Goal: Complete application form

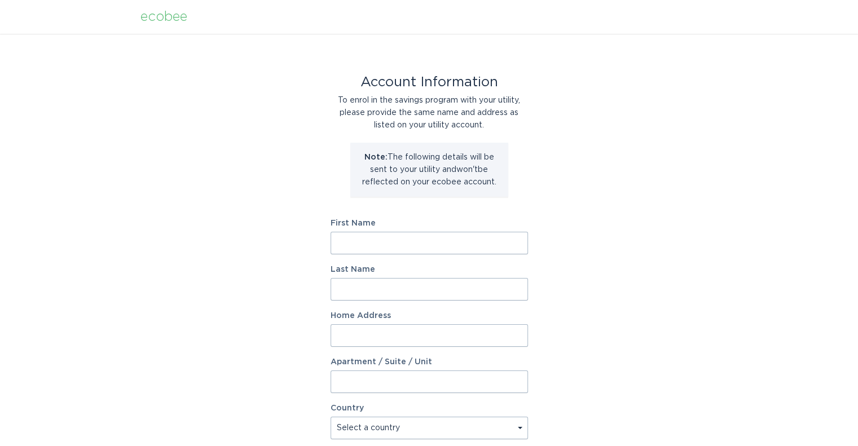
click at [357, 244] on input "First Name" at bounding box center [429, 243] width 197 height 23
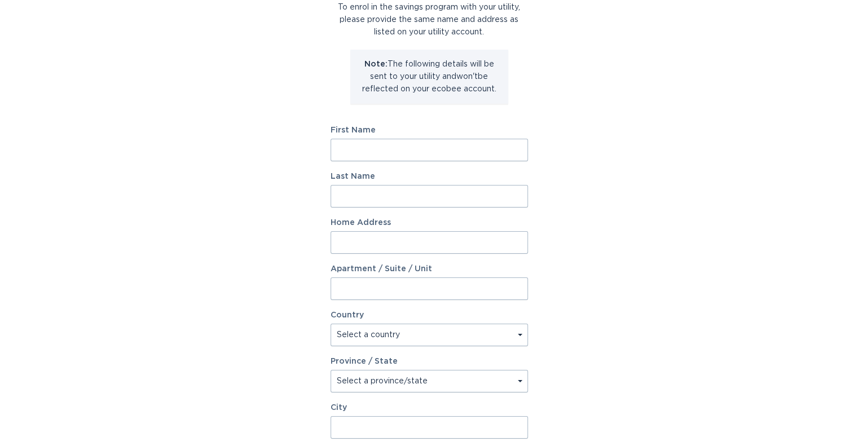
scroll to position [113, 0]
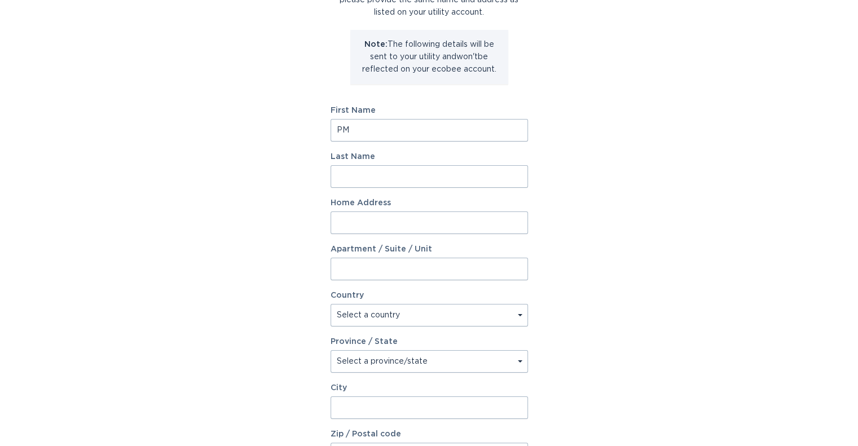
type input "PM"
click at [367, 173] on input "Last Name" at bounding box center [429, 176] width 197 height 23
type input "tec Inc"
click at [370, 214] on input "Home Address" at bounding box center [429, 223] width 197 height 23
type input "[STREET_ADDRESS]"
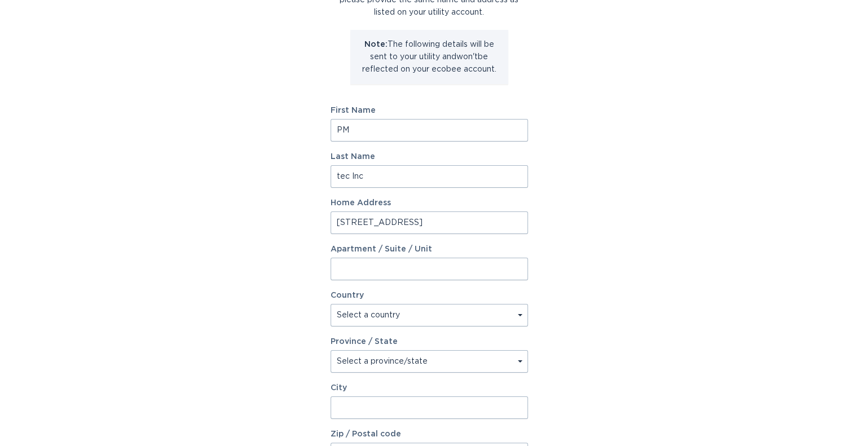
click at [410, 318] on select "Select a country [GEOGRAPHIC_DATA] [GEOGRAPHIC_DATA]" at bounding box center [429, 315] width 197 height 23
select select "US"
click at [331, 304] on select "Select a country [GEOGRAPHIC_DATA] [GEOGRAPHIC_DATA]" at bounding box center [429, 315] width 197 height 23
click at [368, 358] on select "Select a province/state [US_STATE] [US_STATE] [US_STATE] [US_STATE] [US_STATE] …" at bounding box center [429, 361] width 197 height 23
select select "AZ"
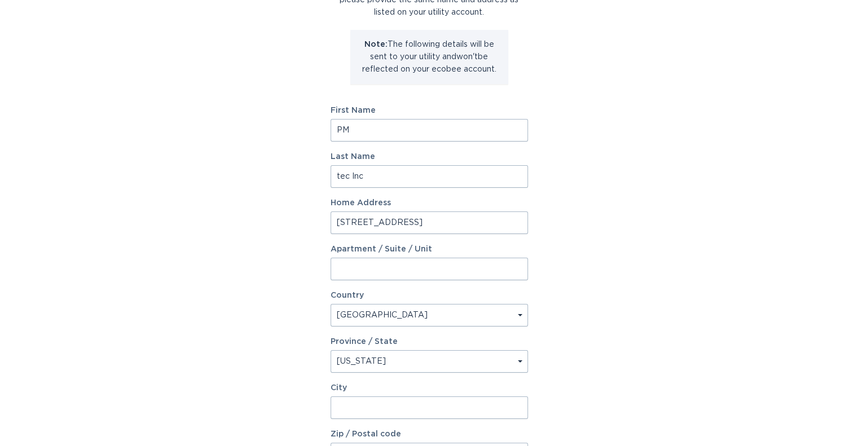
click at [331, 350] on select "Select a province/state [US_STATE] [US_STATE] [US_STATE] [US_STATE] [US_STATE] …" at bounding box center [429, 361] width 197 height 23
click at [368, 407] on input "City" at bounding box center [429, 408] width 197 height 23
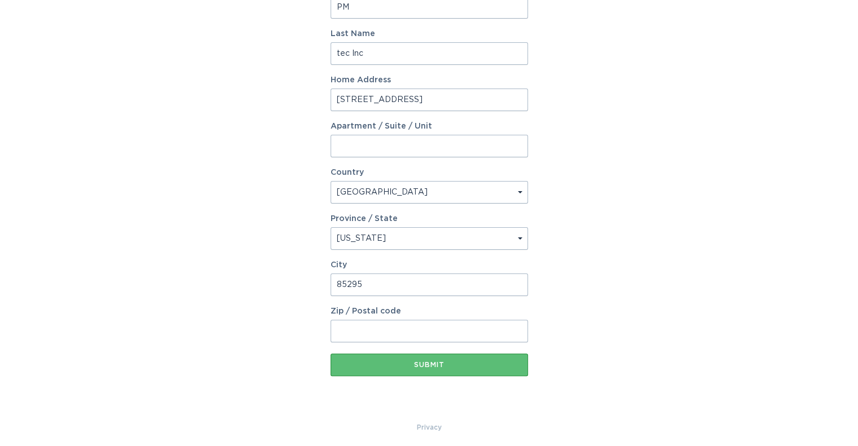
scroll to position [240, 0]
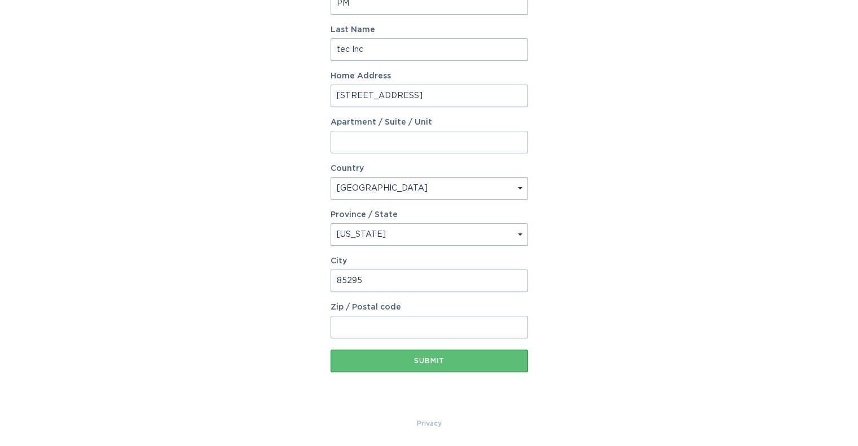
drag, startPoint x: 352, startPoint y: 279, endPoint x: 316, endPoint y: 279, distance: 36.1
click at [316, 279] on div "Account Information To enrol in the savings program with your utility, please p…" at bounding box center [429, 105] width 858 height 623
type input "[PERSON_NAME]"
click at [352, 322] on input "Zip / Postal code" at bounding box center [429, 327] width 197 height 23
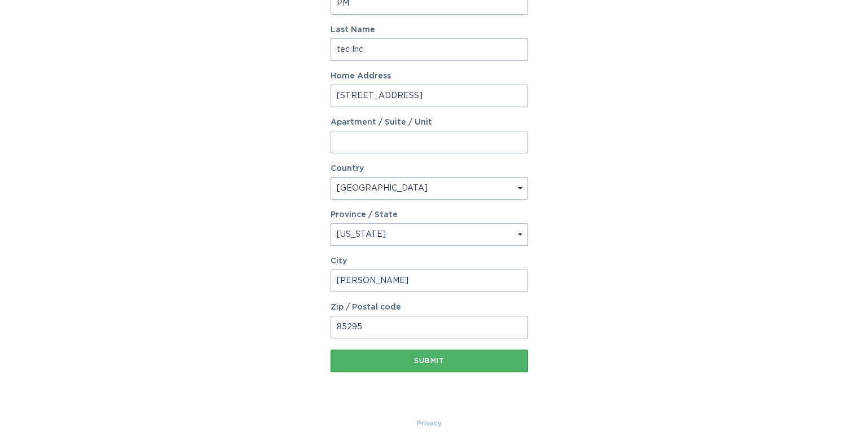
type input "85295"
click at [430, 363] on div "Submit" at bounding box center [429, 361] width 186 height 7
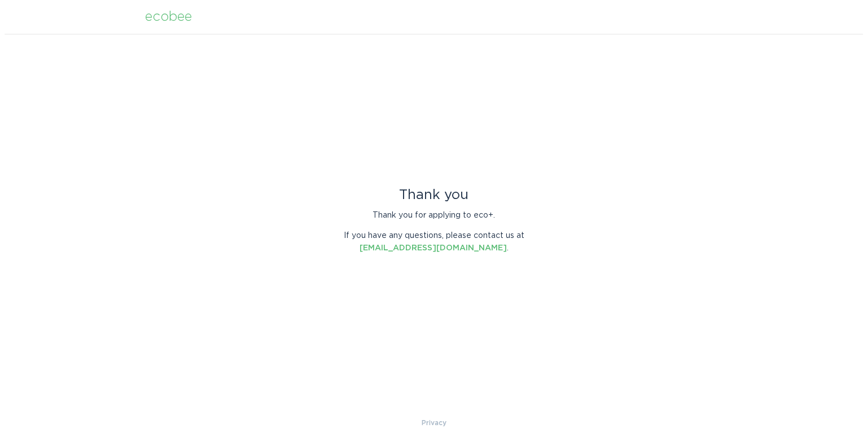
scroll to position [0, 0]
